Goal: Complete application form

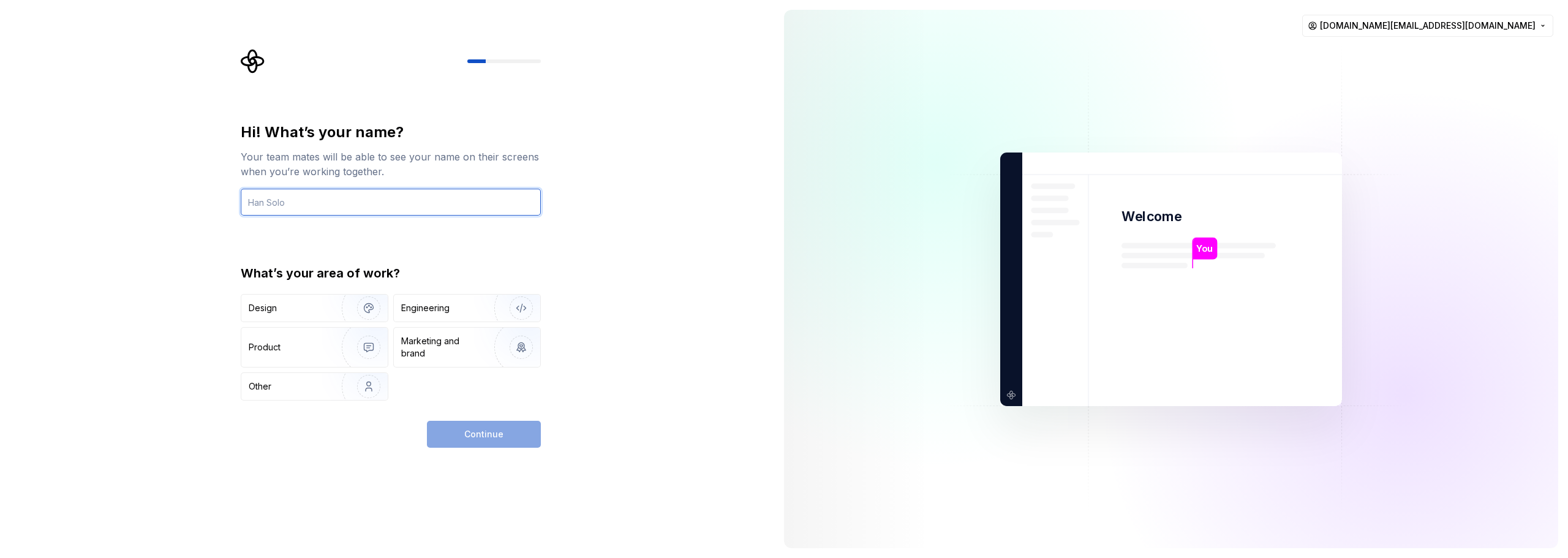
click at [303, 211] on input "text" at bounding box center [390, 201] width 300 height 27
click at [1488, 29] on html "Hi! What’s your name? Your team mates will be able to see your name on their sc…" at bounding box center [784, 279] width 1568 height 558
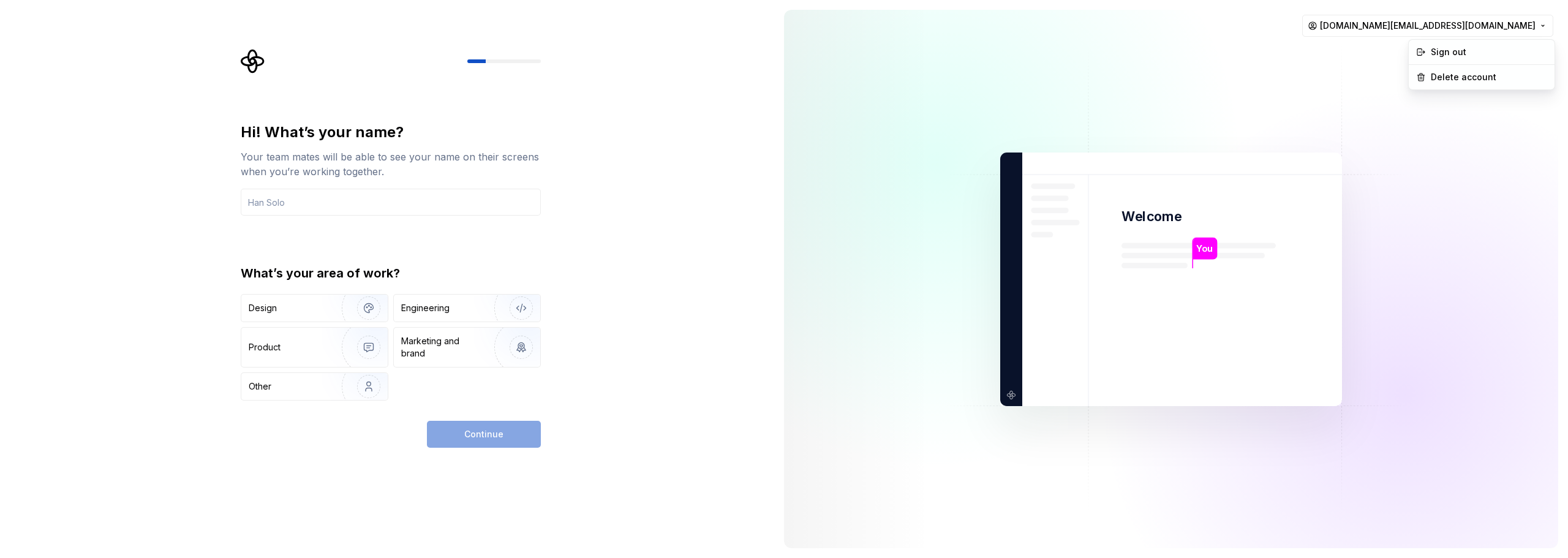
click at [948, 96] on html "Hi! What’s your name? Your team mates will be able to see your name on their sc…" at bounding box center [784, 279] width 1568 height 558
click at [313, 214] on input "text" at bounding box center [390, 201] width 300 height 27
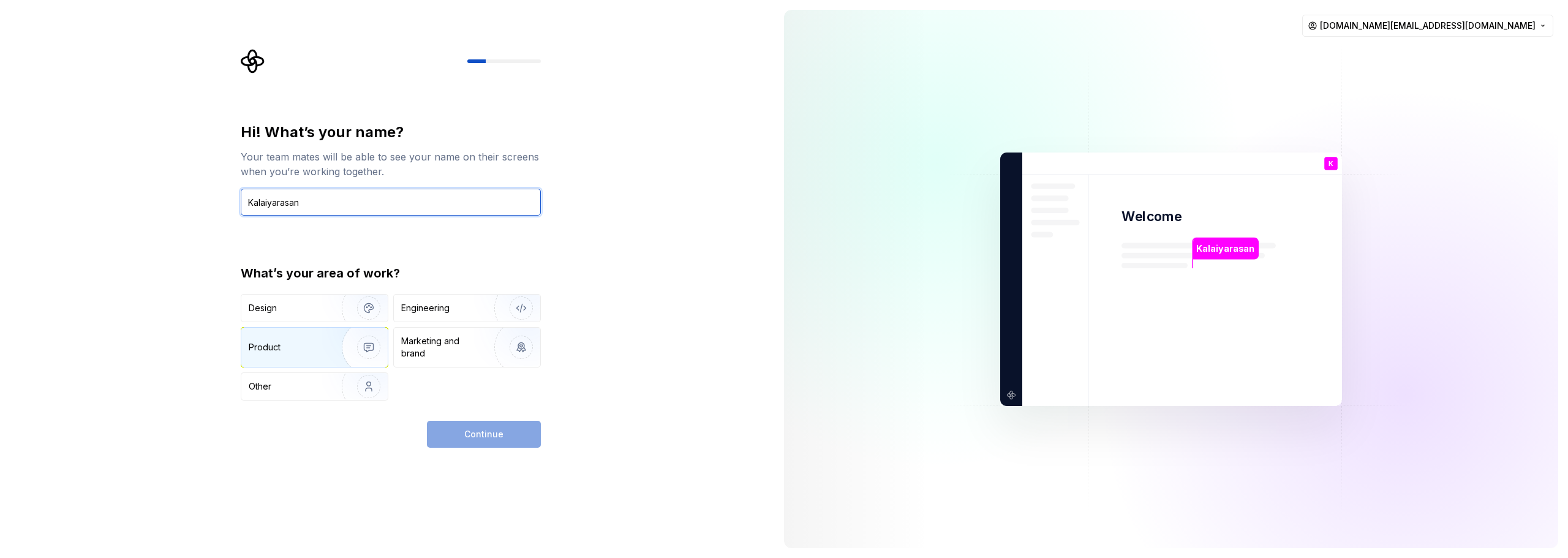
type input "Kalaiyarasan"
click at [346, 354] on img "button" at bounding box center [361, 347] width 78 height 82
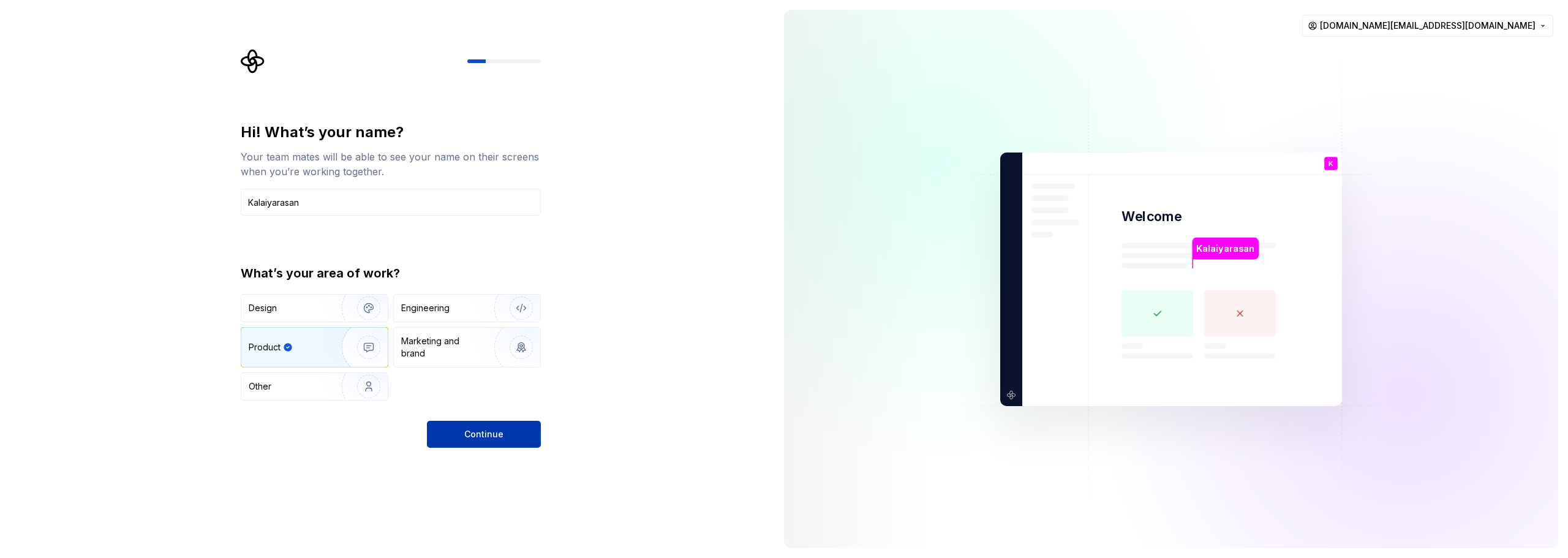
click at [464, 430] on button "Continue" at bounding box center [484, 434] width 114 height 27
click at [515, 352] on img "button" at bounding box center [514, 347] width 78 height 82
click at [323, 337] on img "button" at bounding box center [361, 347] width 78 height 82
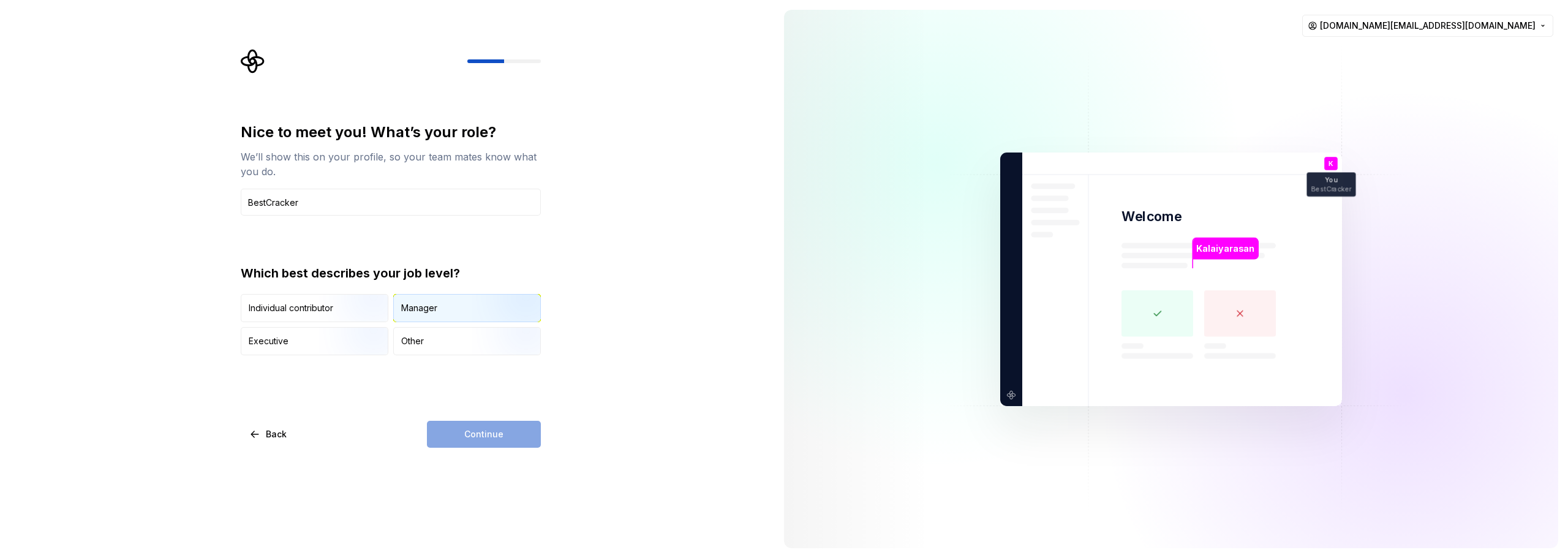
type input "BestCracker"
click at [466, 310] on div "Manager" at bounding box center [467, 308] width 146 height 27
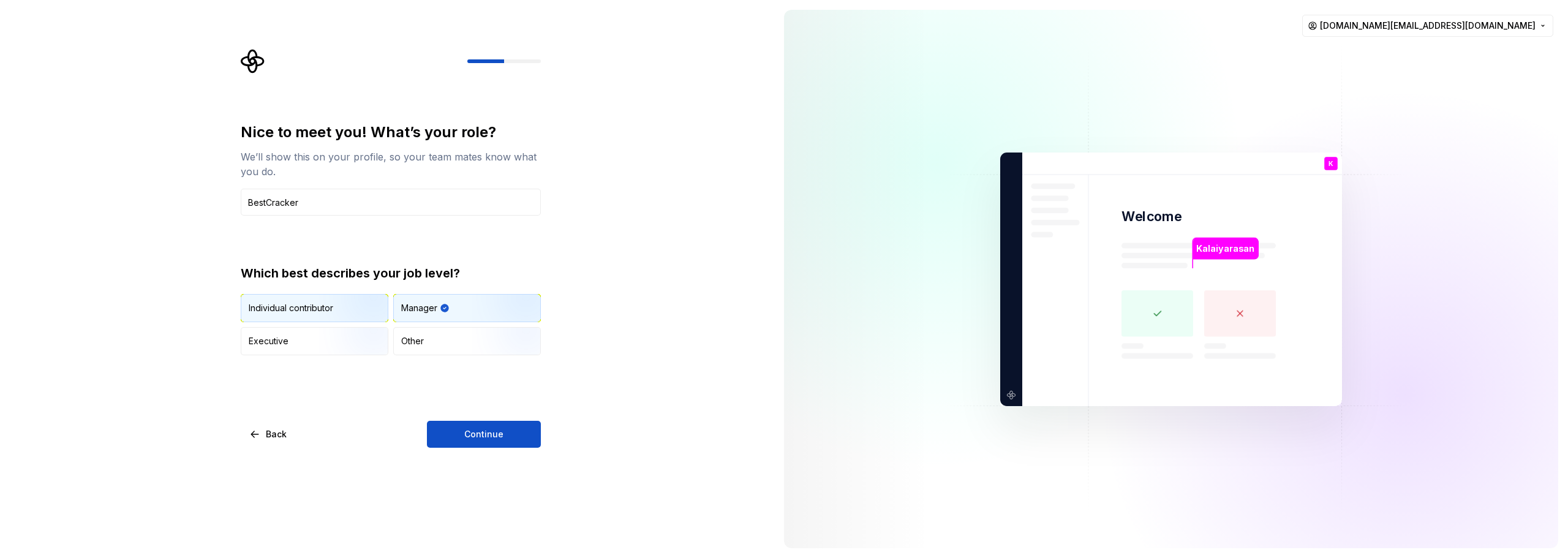
click at [313, 314] on div "Individual contributor" at bounding box center [314, 308] width 146 height 27
click at [320, 347] on img "button" at bounding box center [358, 356] width 78 height 82
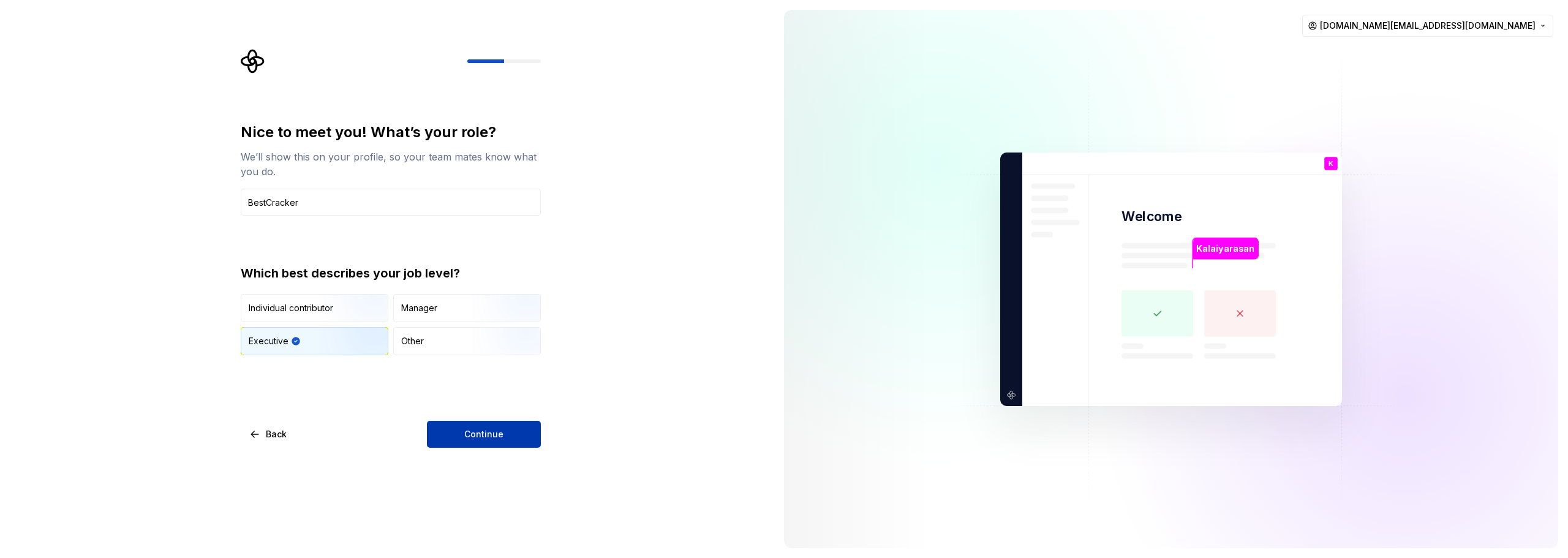
click at [505, 426] on button "Continue" at bounding box center [484, 434] width 114 height 27
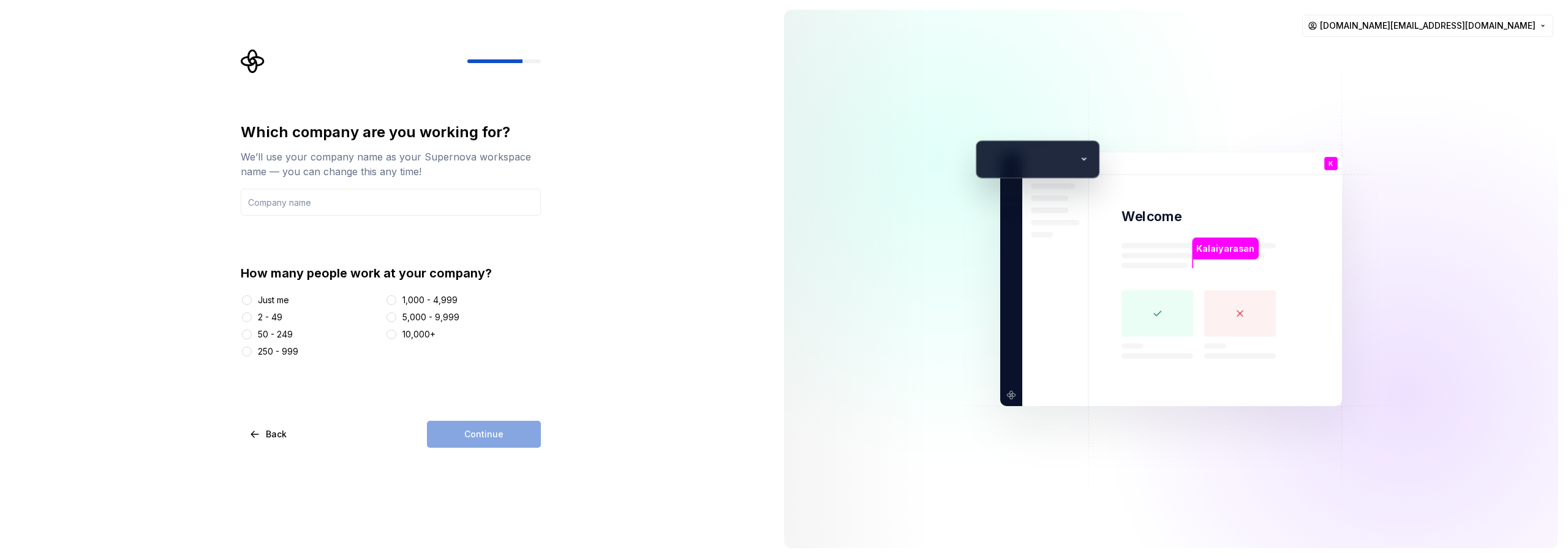
type input "B"
type input "Zigdeal Pvt Ltd"
click at [256, 319] on div "2 - 49" at bounding box center [310, 318] width 140 height 12
click at [251, 318] on button "2 - 49" at bounding box center [247, 317] width 10 height 10
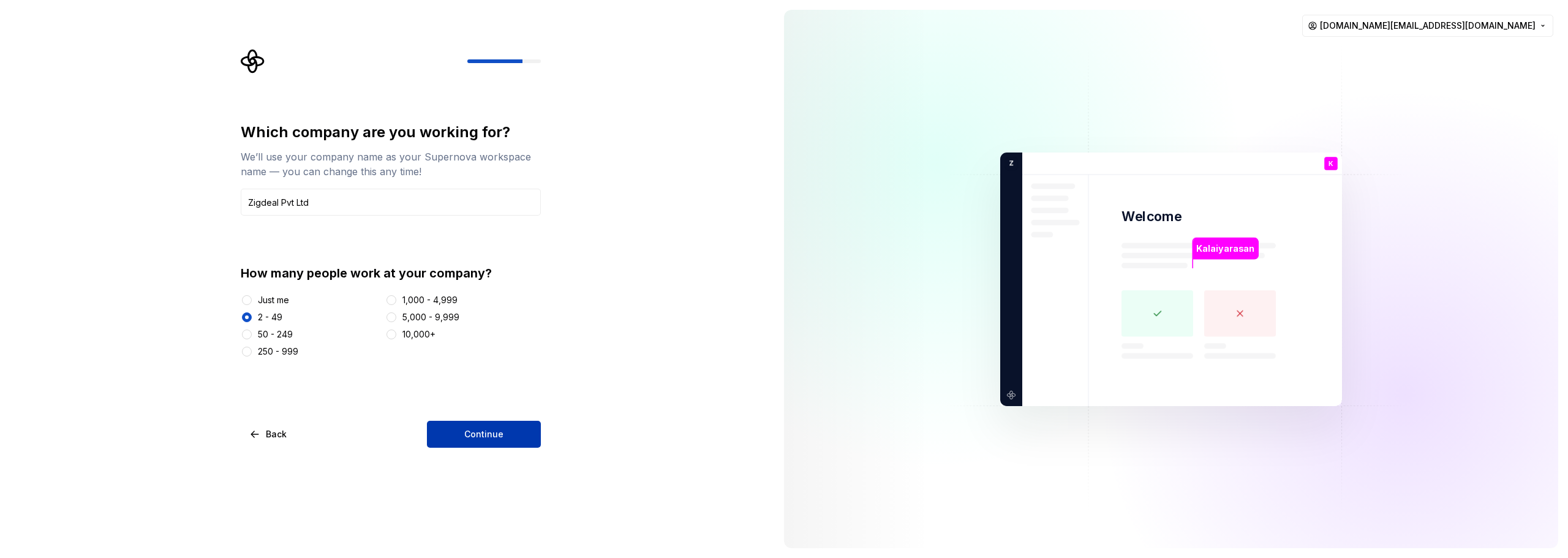
click at [495, 430] on span "Continue" at bounding box center [484, 434] width 39 height 12
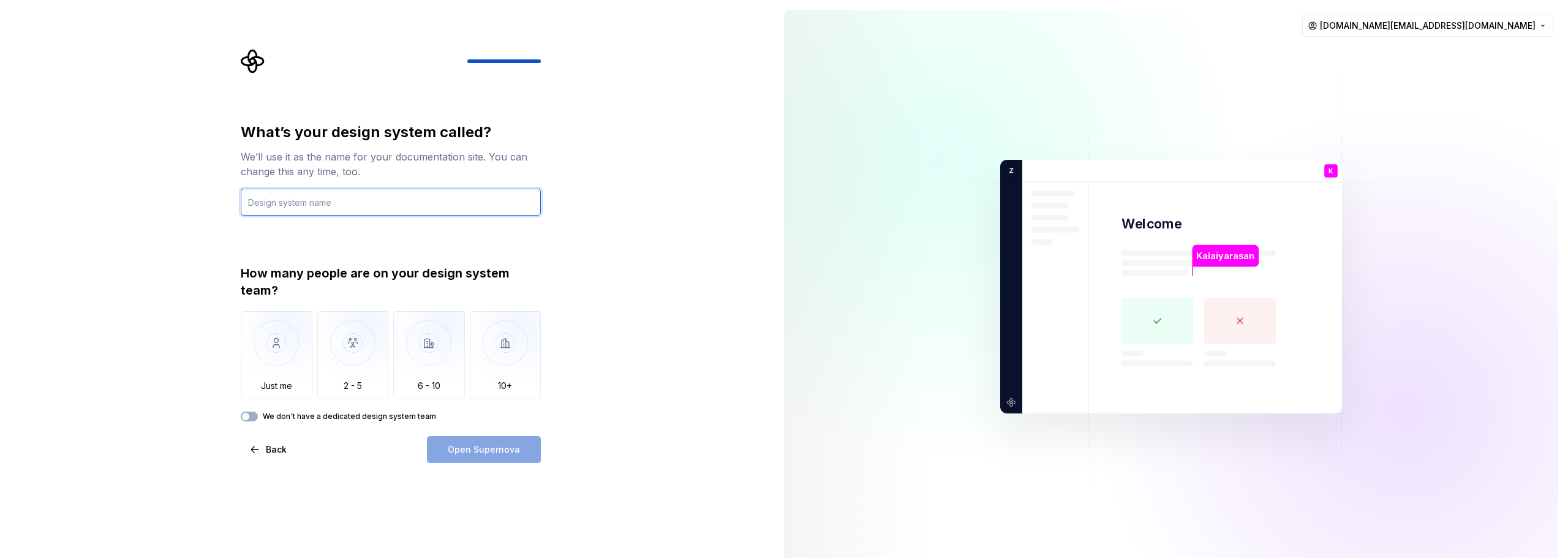
click at [349, 203] on input "text" at bounding box center [390, 201] width 300 height 27
type input "ZigDeal"
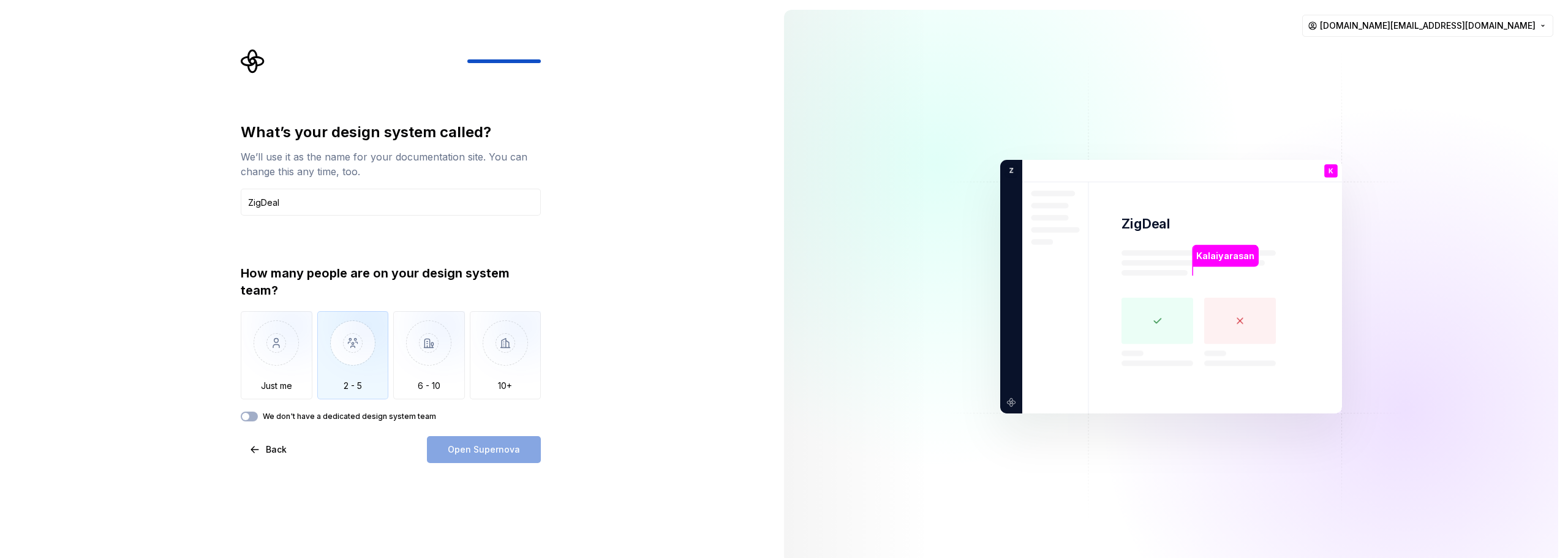
click at [368, 344] on img "button" at bounding box center [353, 352] width 71 height 82
click at [265, 416] on label "We don't have a dedicated design system team" at bounding box center [349, 416] width 173 height 10
click at [258, 416] on button "We don't have a dedicated design system team" at bounding box center [249, 416] width 17 height 10
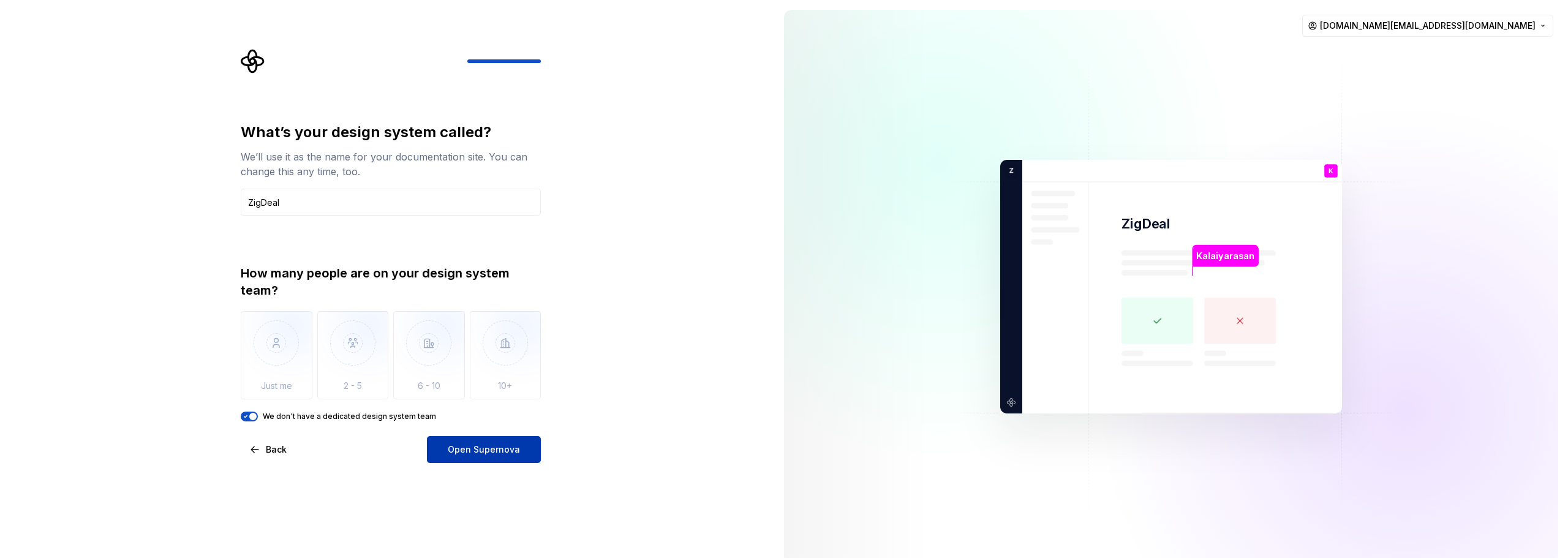
click at [507, 452] on span "Open Supernova" at bounding box center [484, 449] width 72 height 12
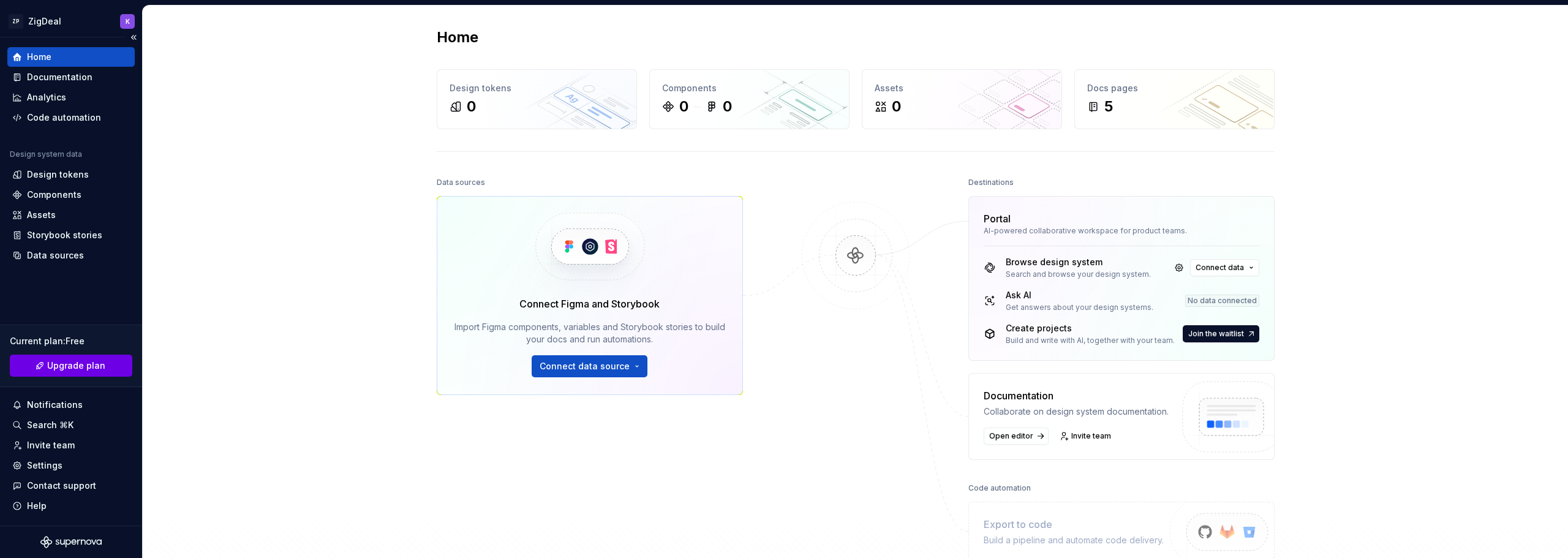
click at [104, 366] on button "Upgrade plan" at bounding box center [71, 365] width 122 height 22
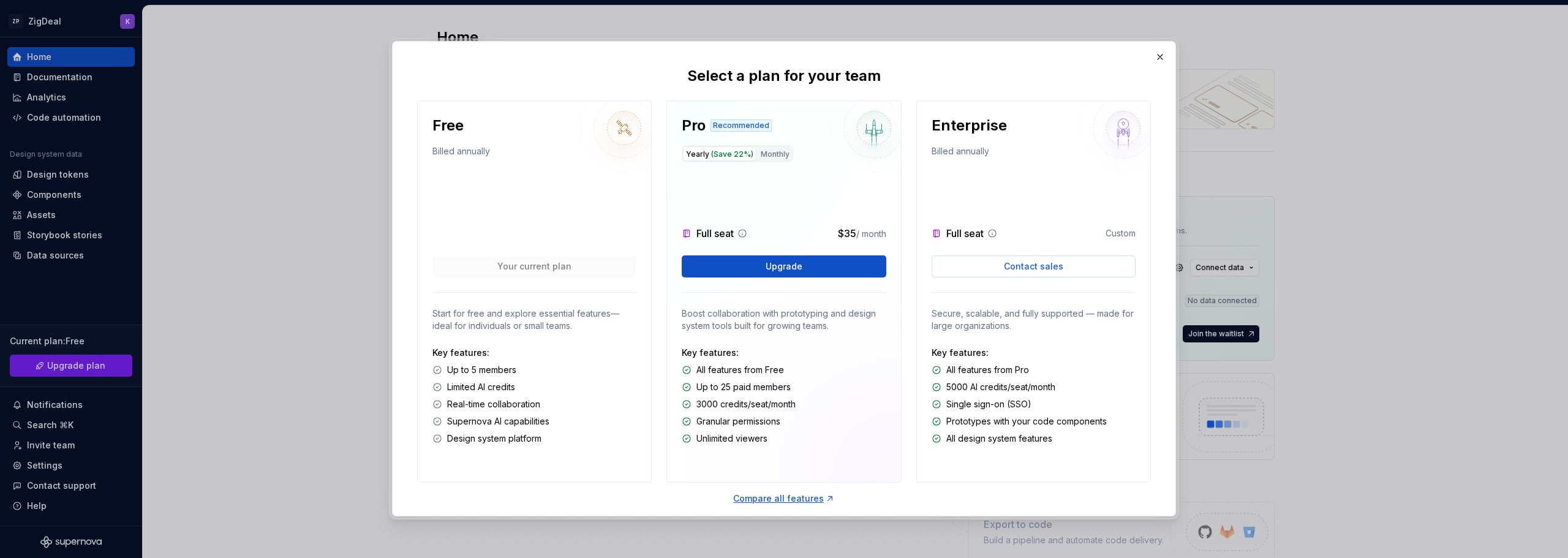
click at [530, 208] on div at bounding box center [535, 209] width 204 height 63
click at [790, 265] on span "Upgrade" at bounding box center [784, 267] width 37 height 12
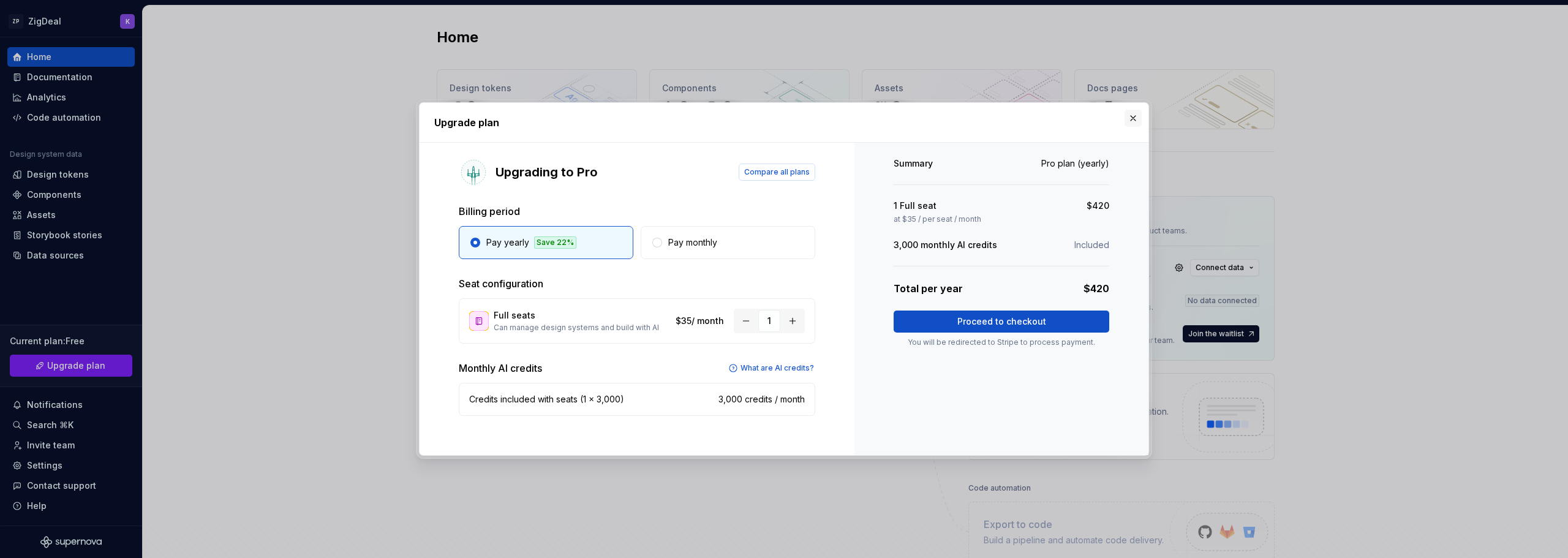
click at [1130, 112] on button "button" at bounding box center [1133, 118] width 17 height 17
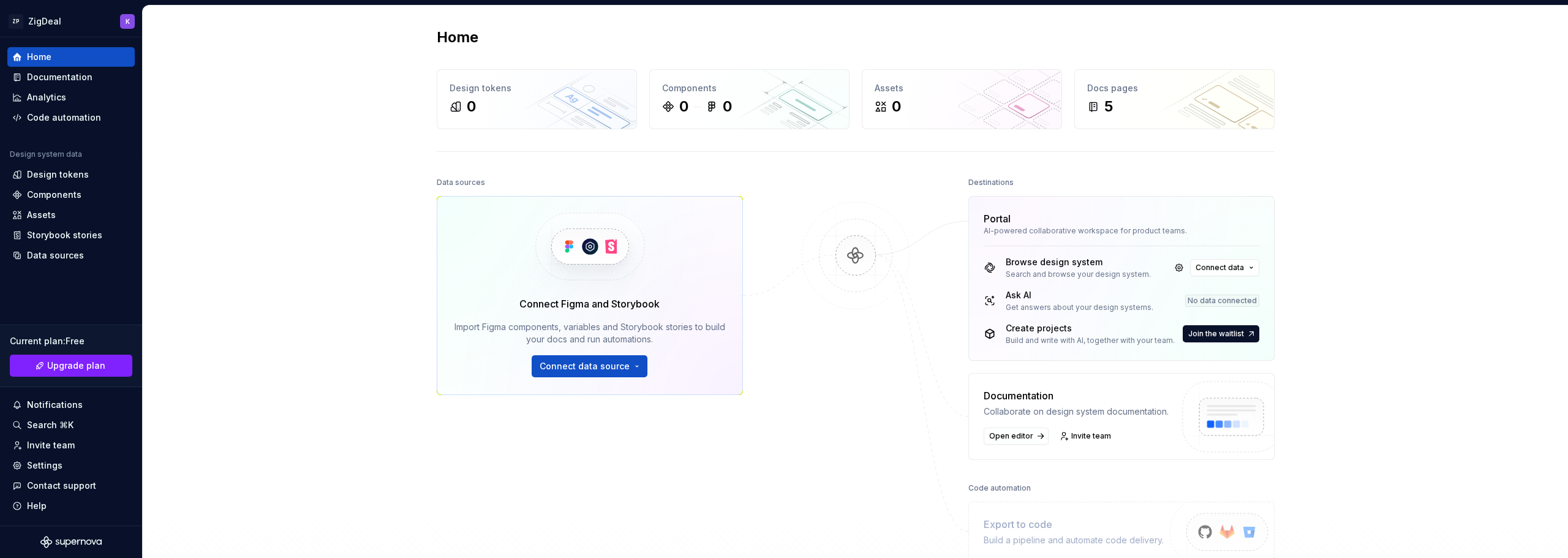
drag, startPoint x: 1531, startPoint y: 2, endPoint x: 1493, endPoint y: 147, distance: 149.9
click at [1493, 147] on div "Home Design tokens 0 Components 0 0 Assets 0 Docs pages 5 Data sources Connect …" at bounding box center [855, 319] width 1426 height 628
